Goal: Transaction & Acquisition: Obtain resource

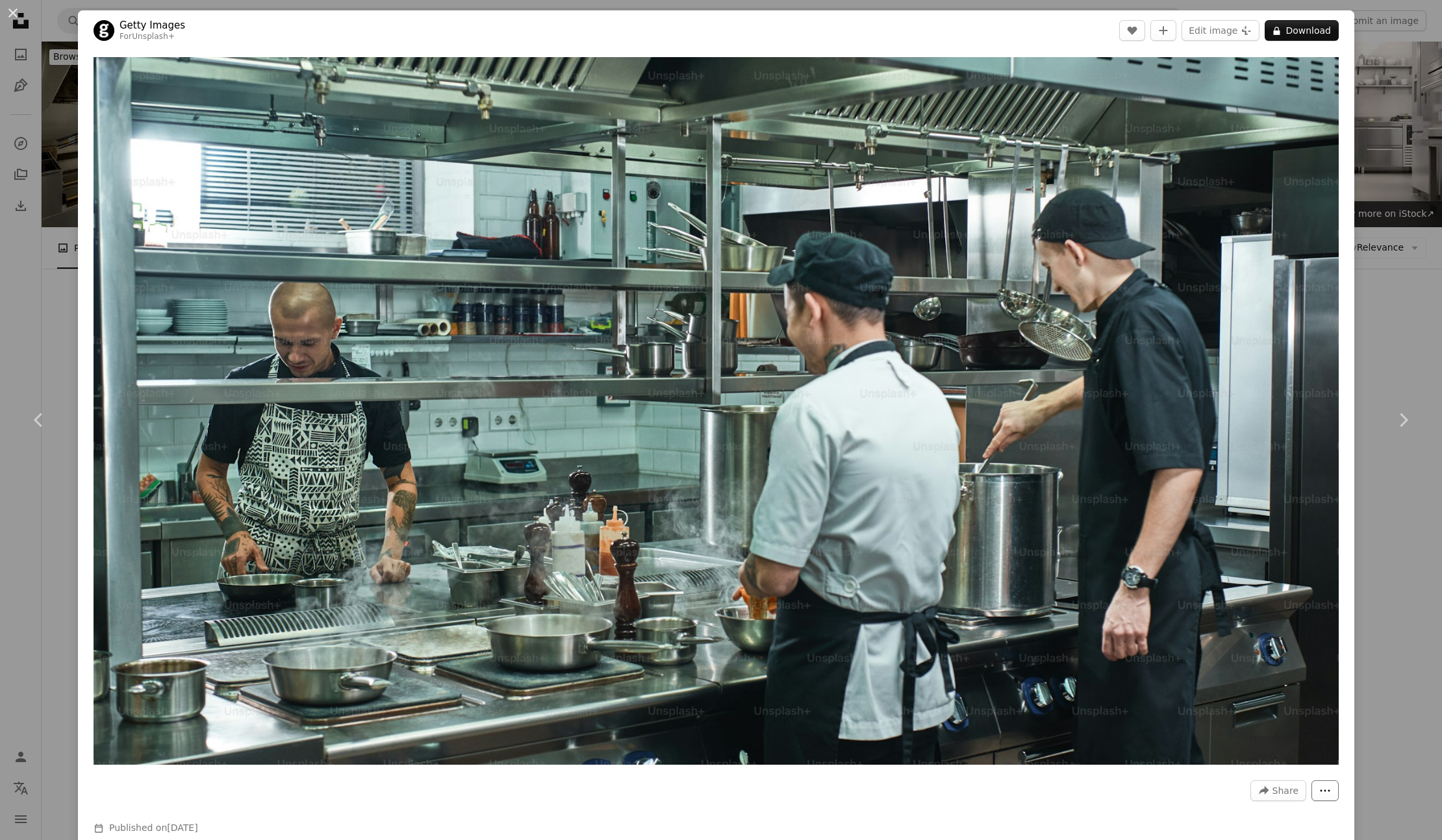
click at [1328, 796] on icon "More Actions" at bounding box center [1324, 790] width 12 height 12
click at [966, 503] on dialog "An X shape Chevron left Chevron right Getty Images For Unsplash+ A heart A plus…" at bounding box center [721, 420] width 1442 height 840
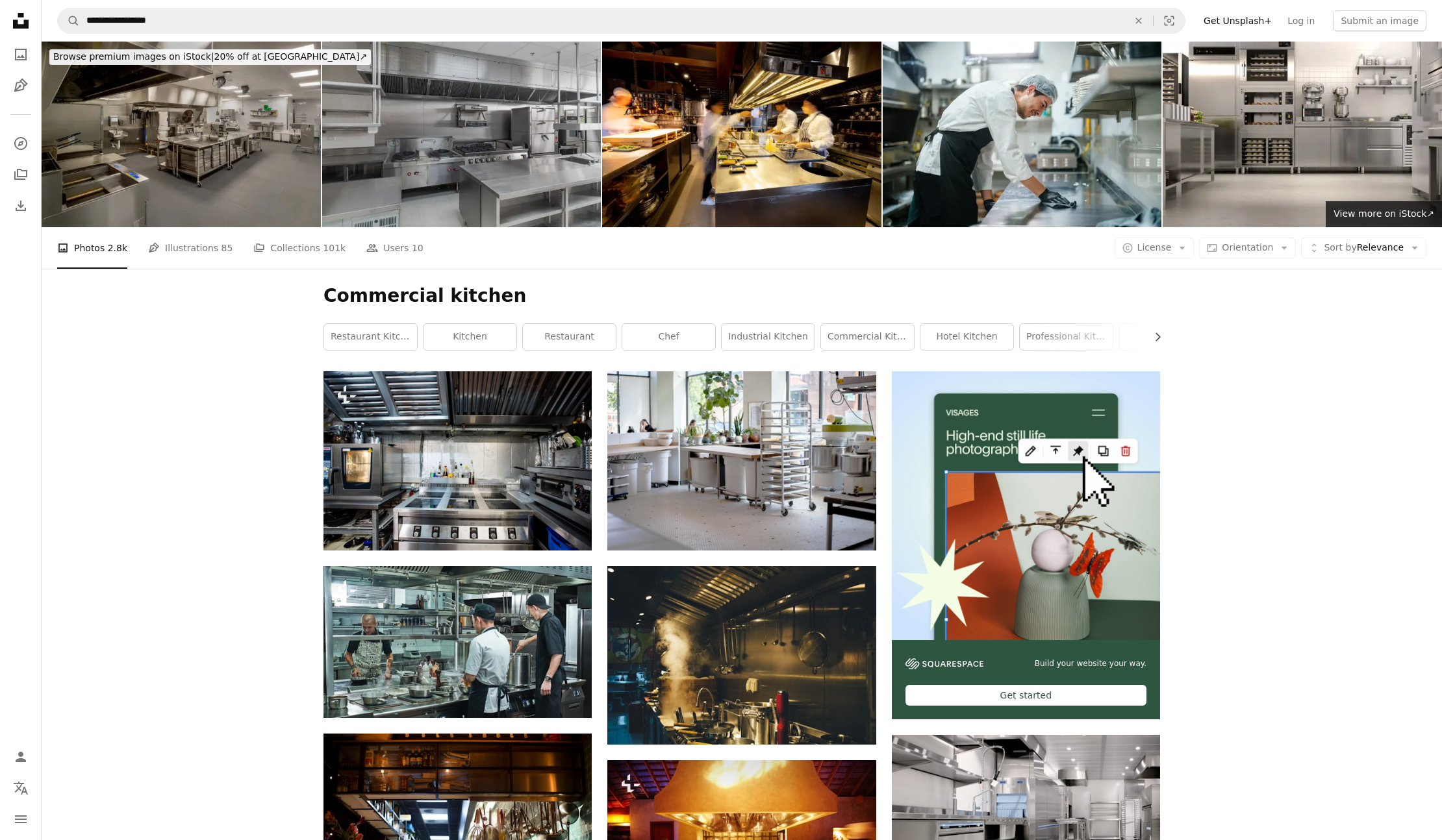
click at [475, 146] on img at bounding box center [461, 134] width 279 height 185
